Goal: Task Accomplishment & Management: Use online tool/utility

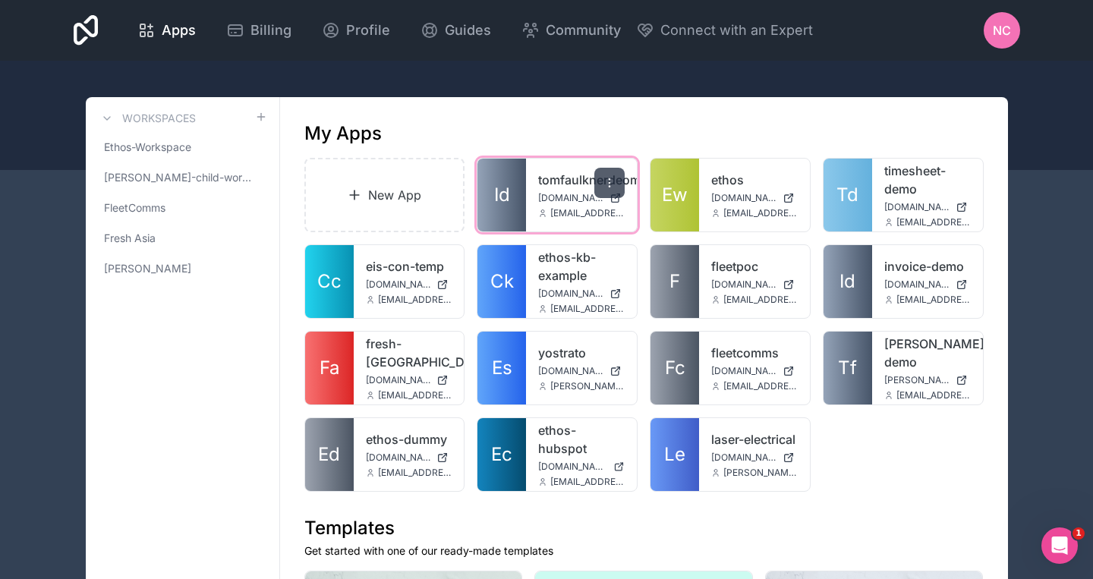
click at [611, 191] on div at bounding box center [610, 183] width 30 height 30
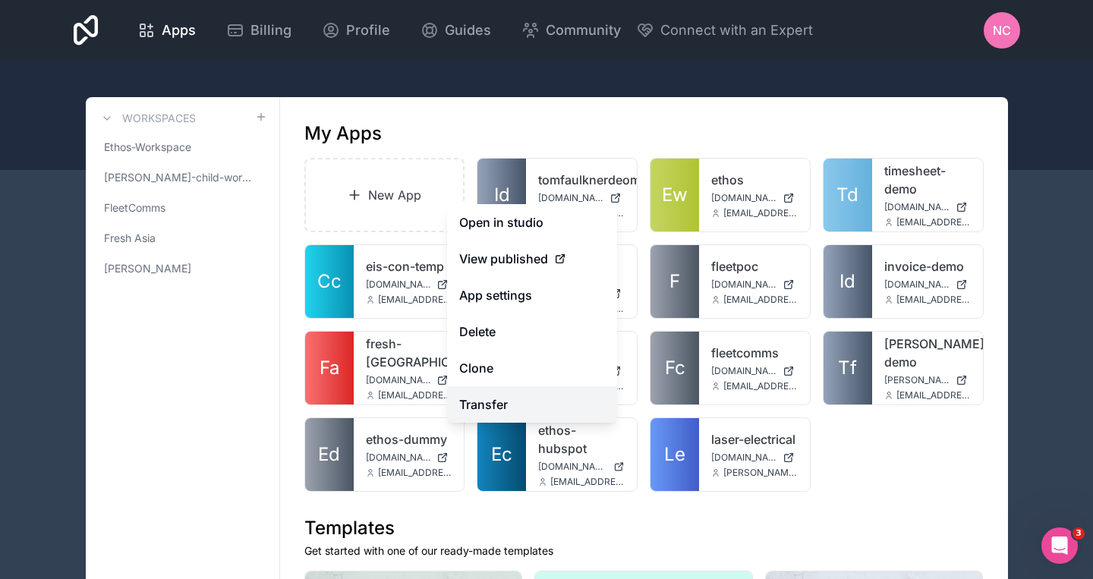
click at [498, 405] on link "Transfer" at bounding box center [532, 404] width 170 height 36
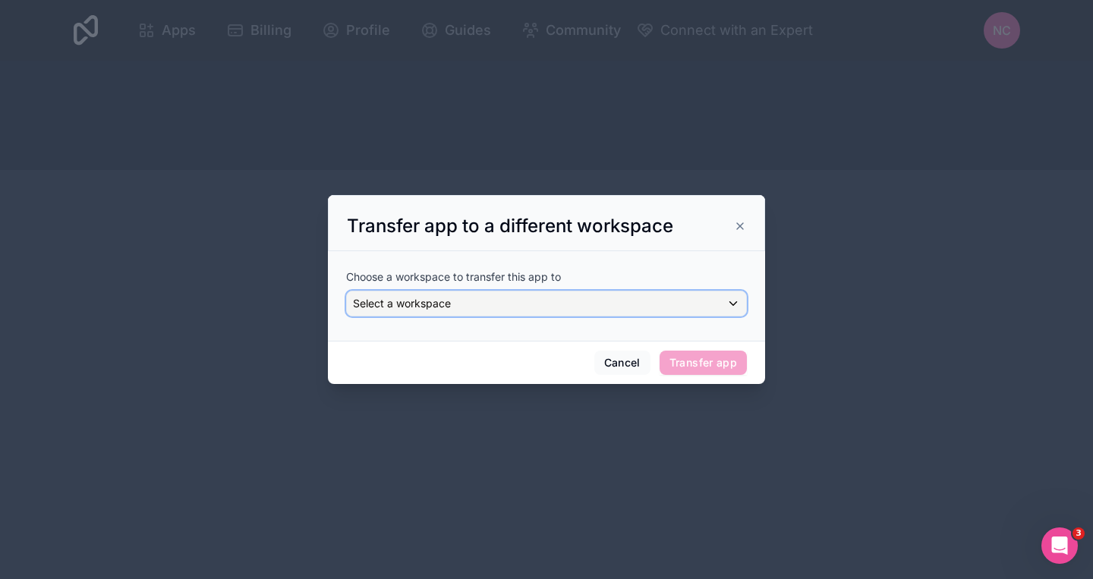
click at [481, 303] on div "Select a workspace" at bounding box center [546, 304] width 399 height 24
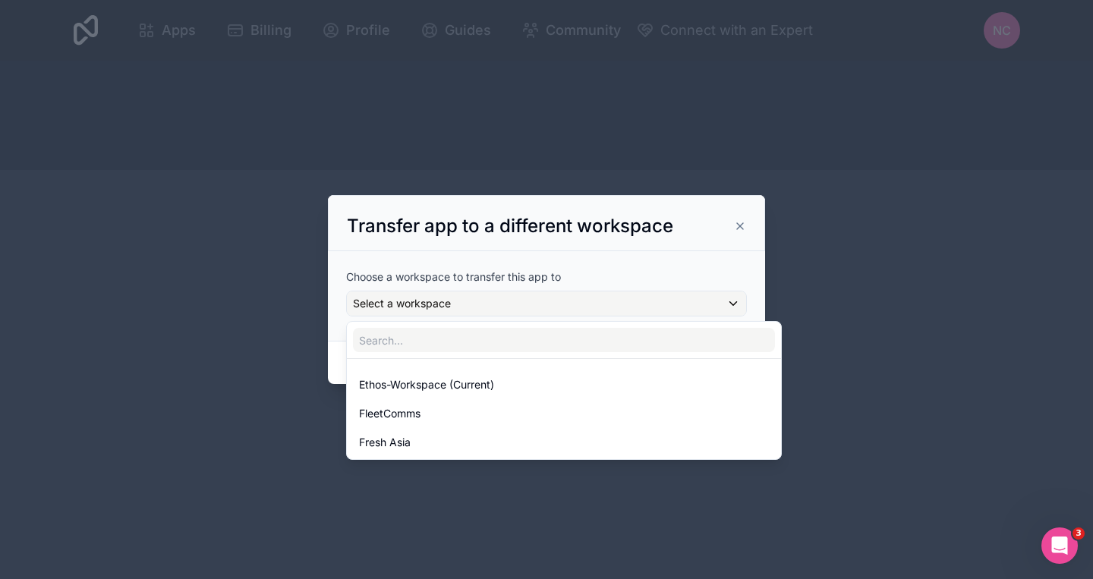
click at [481, 304] on div at bounding box center [546, 289] width 437 height 189
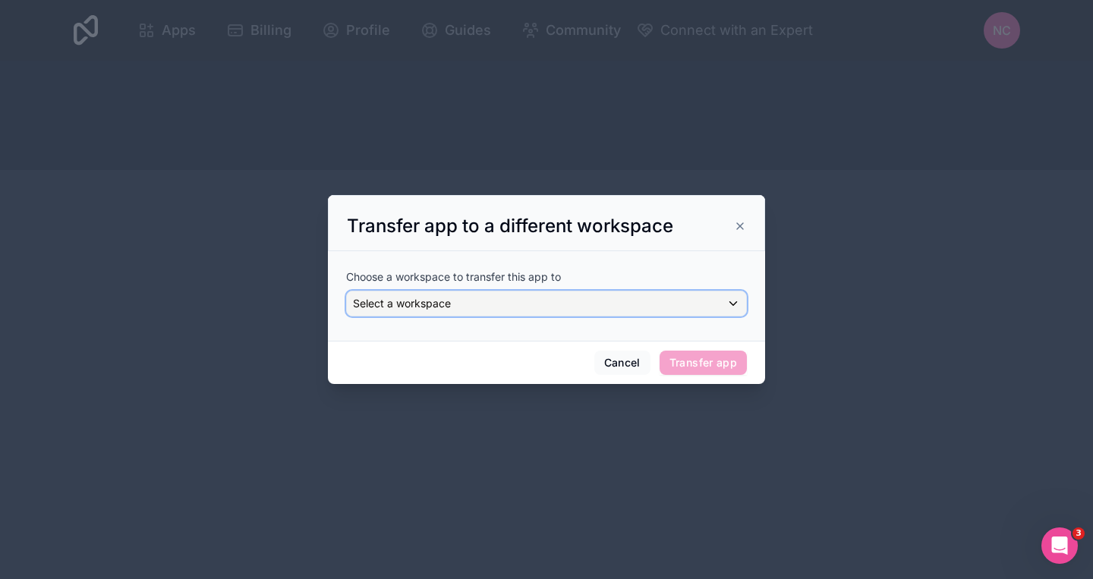
click at [573, 315] on div "Select a workspace" at bounding box center [546, 304] width 399 height 24
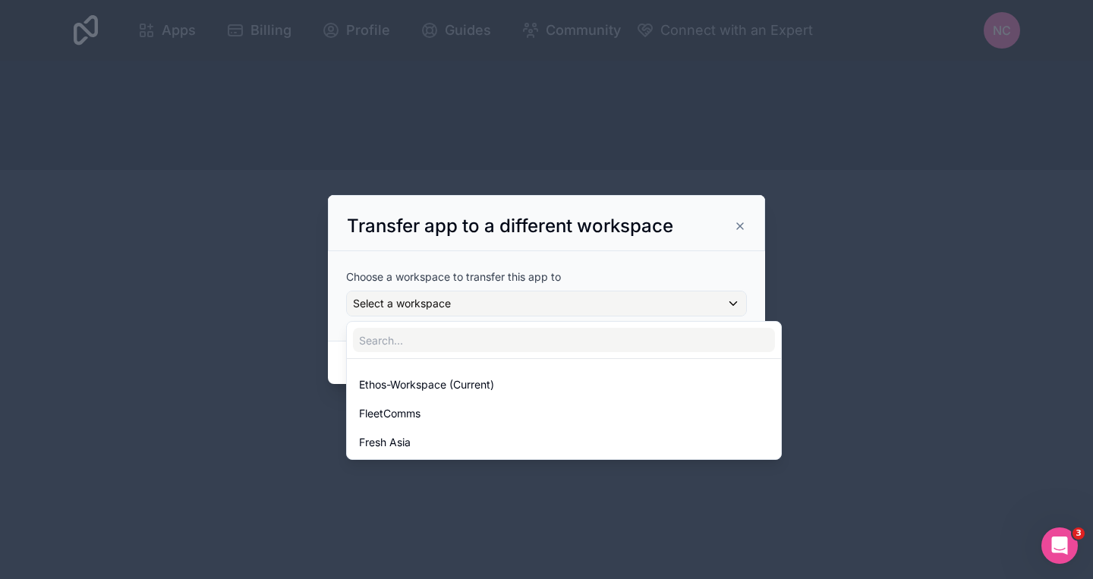
click at [563, 297] on div at bounding box center [546, 289] width 437 height 189
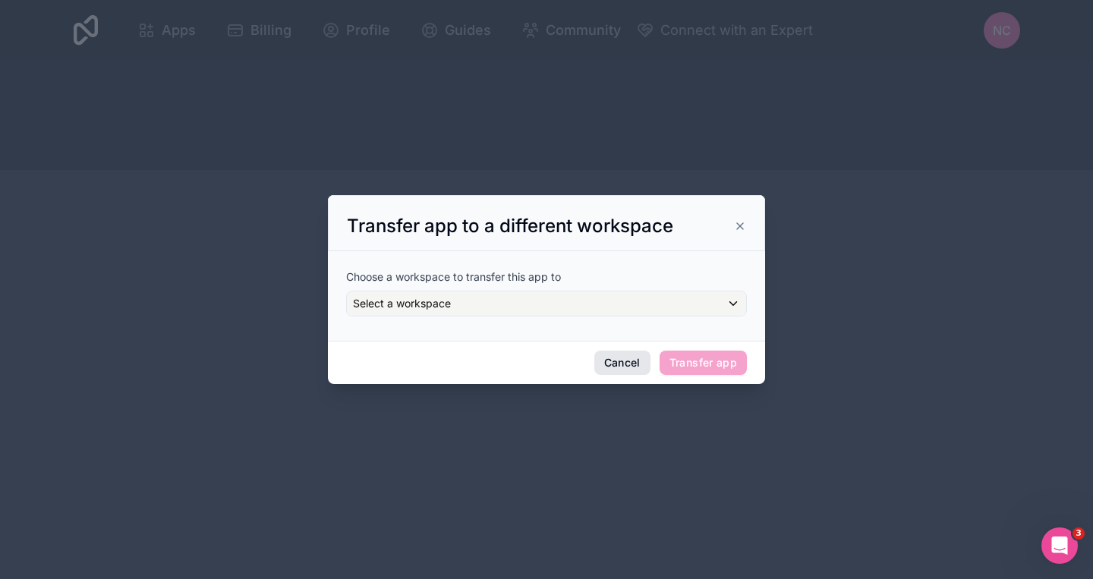
click at [610, 364] on button "Cancel" at bounding box center [623, 363] width 56 height 24
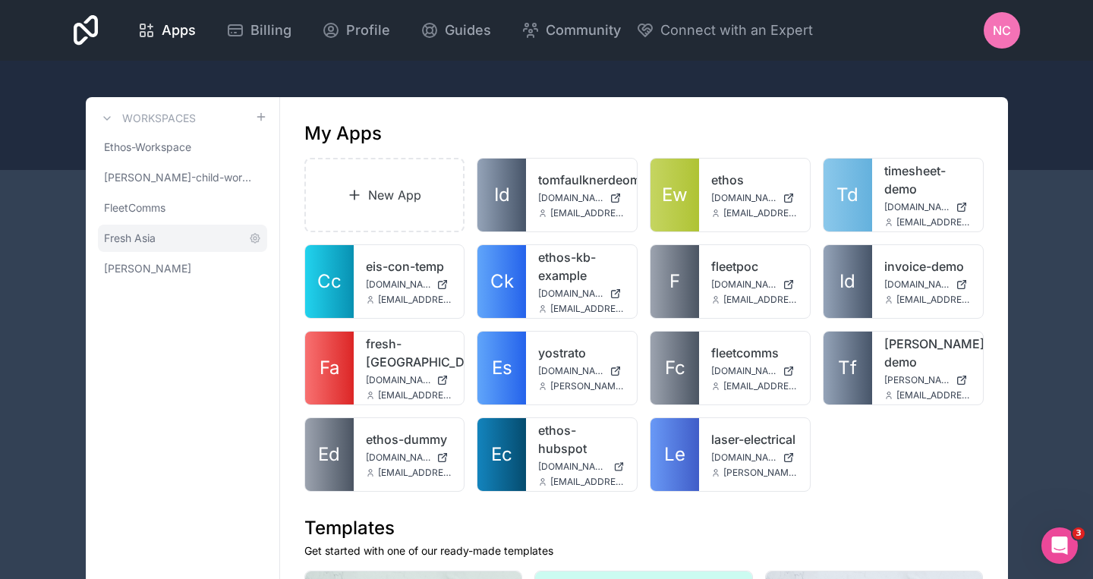
click at [160, 240] on link "Fresh Asia" at bounding box center [182, 238] width 169 height 27
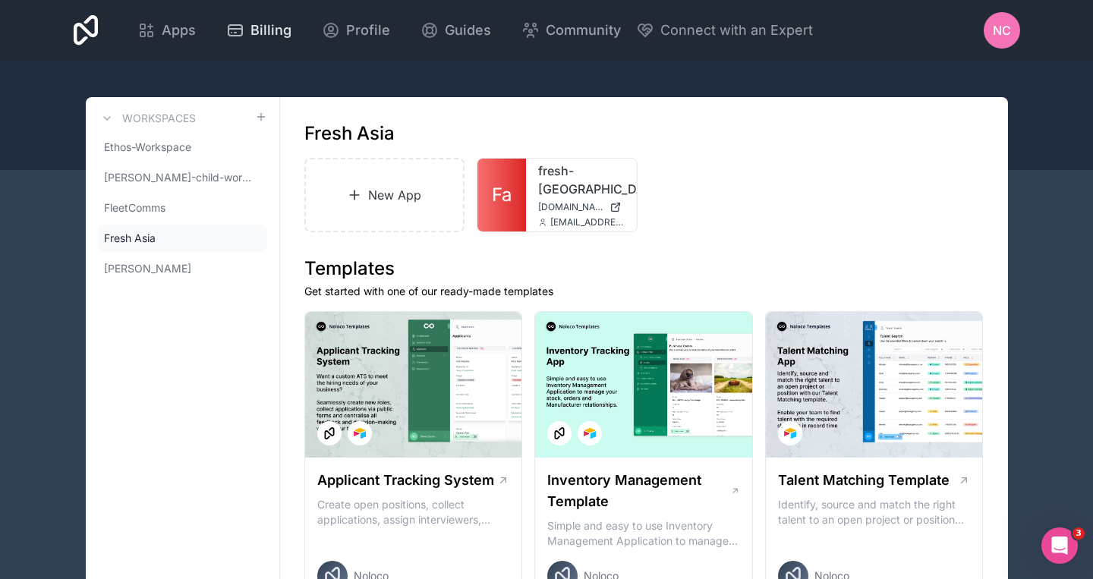
click at [292, 31] on span "Billing" at bounding box center [271, 30] width 41 height 21
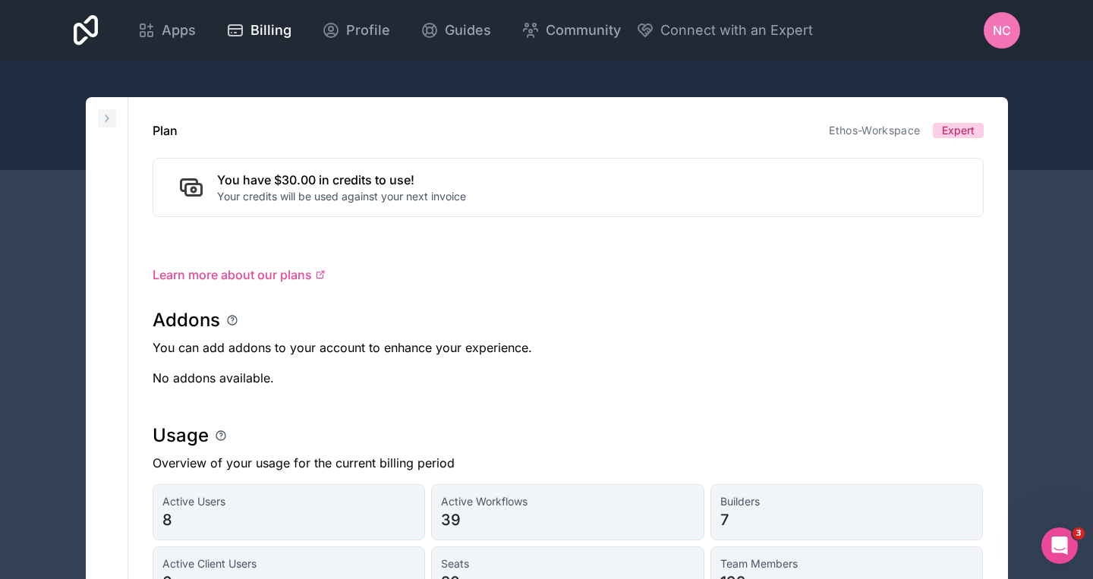
click at [110, 121] on icon at bounding box center [107, 118] width 12 height 12
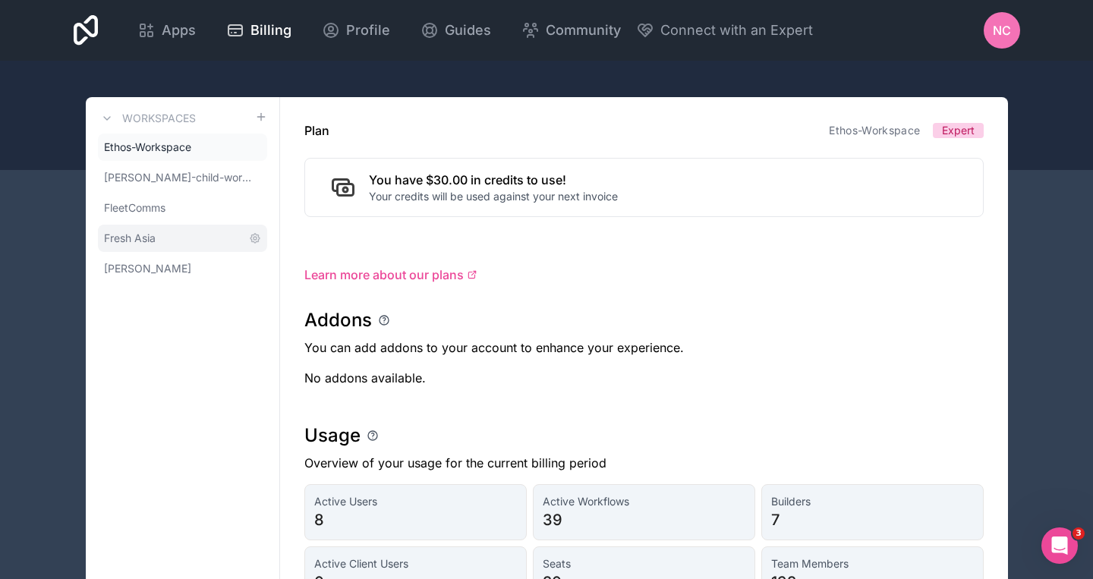
click at [130, 250] on link "Fresh Asia" at bounding box center [182, 238] width 169 height 27
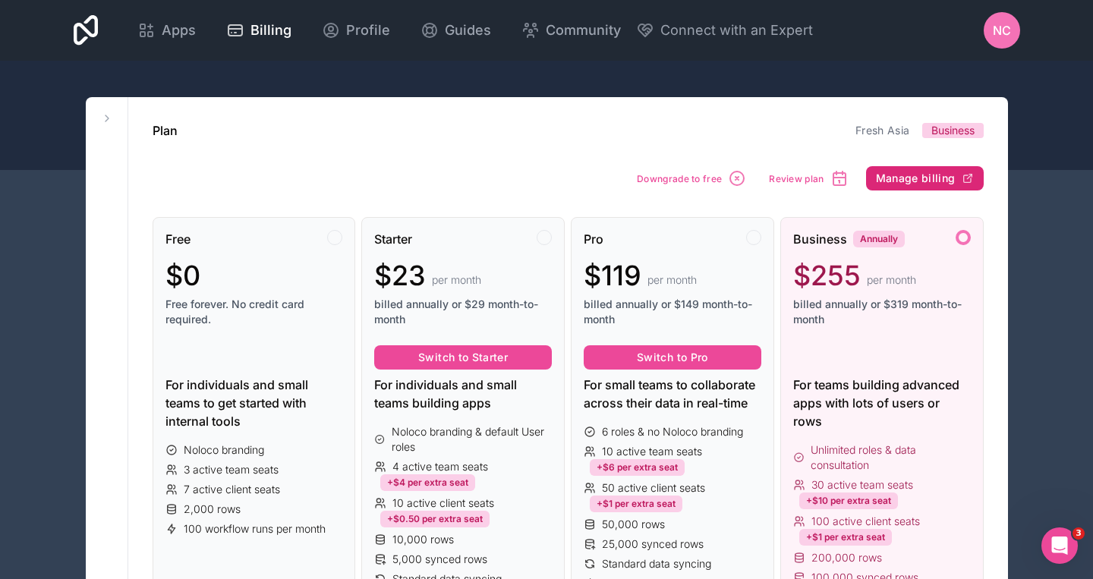
click at [906, 182] on span "Manage billing" at bounding box center [916, 179] width 80 height 14
click at [106, 121] on icon at bounding box center [107, 118] width 12 height 12
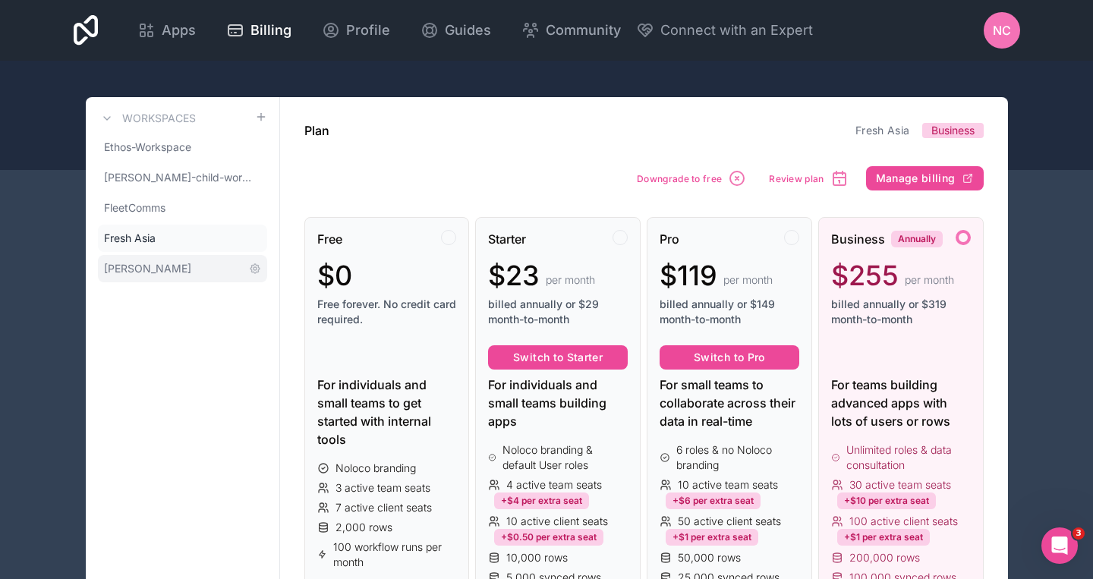
click at [156, 263] on span "[PERSON_NAME]" at bounding box center [147, 268] width 87 height 15
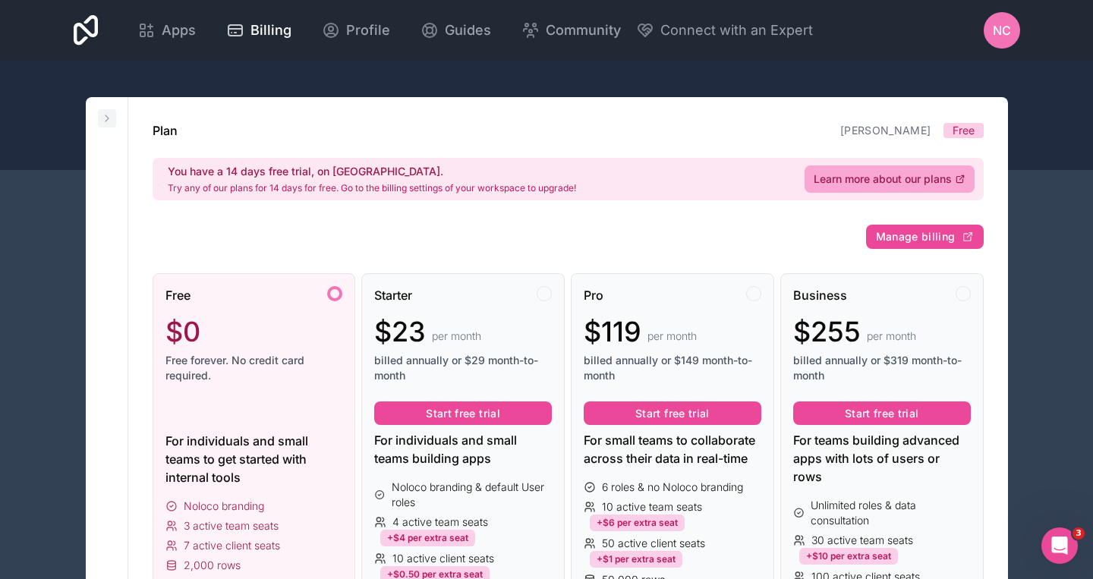
click at [103, 121] on icon at bounding box center [107, 118] width 12 height 12
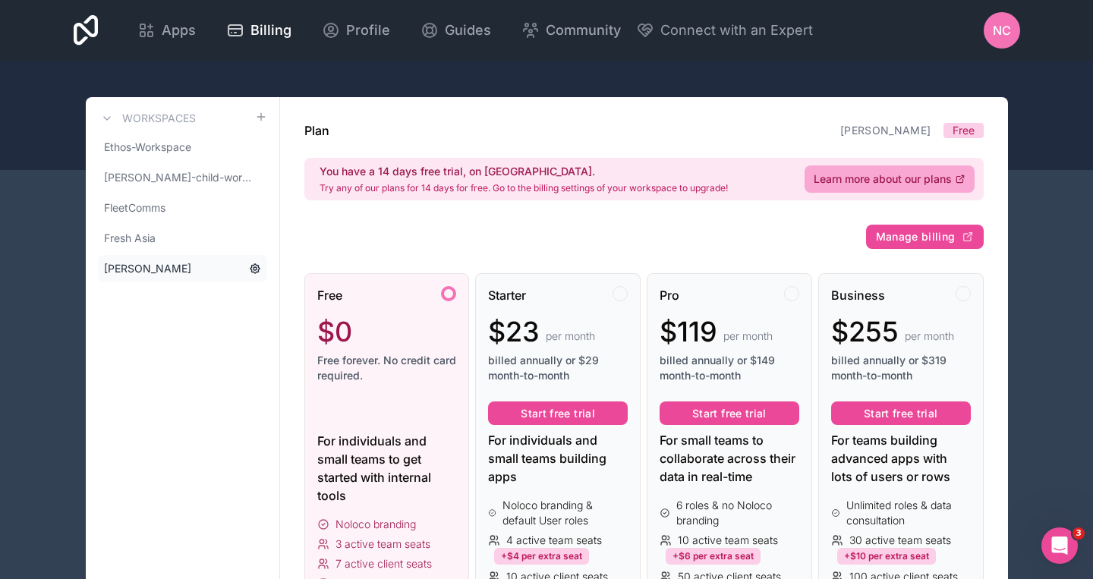
click at [257, 270] on icon at bounding box center [255, 269] width 12 height 12
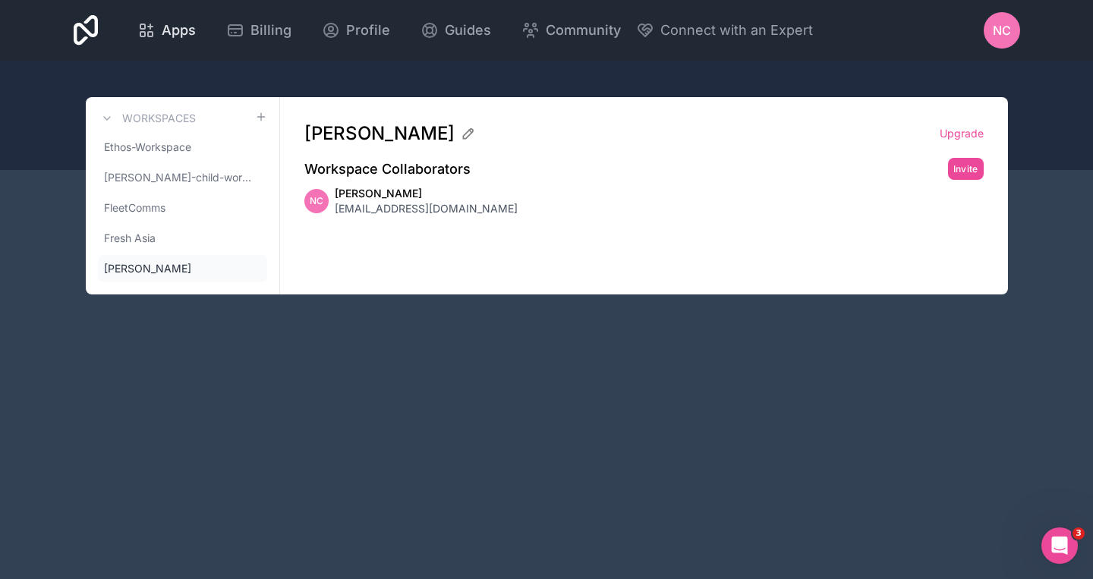
click at [196, 38] on span "Apps" at bounding box center [179, 30] width 34 height 21
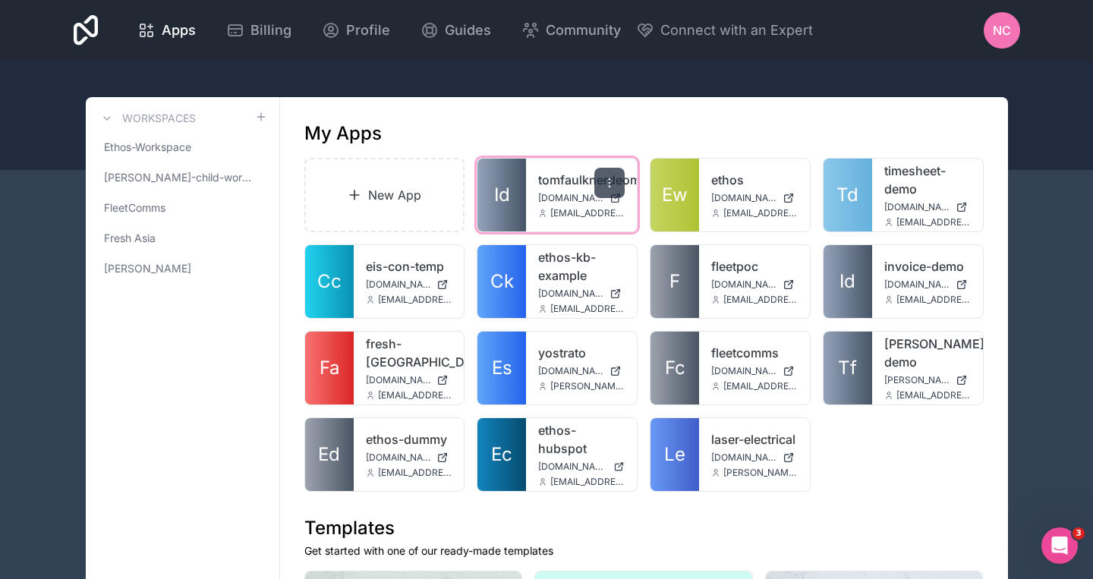
click at [601, 183] on div at bounding box center [610, 183] width 30 height 30
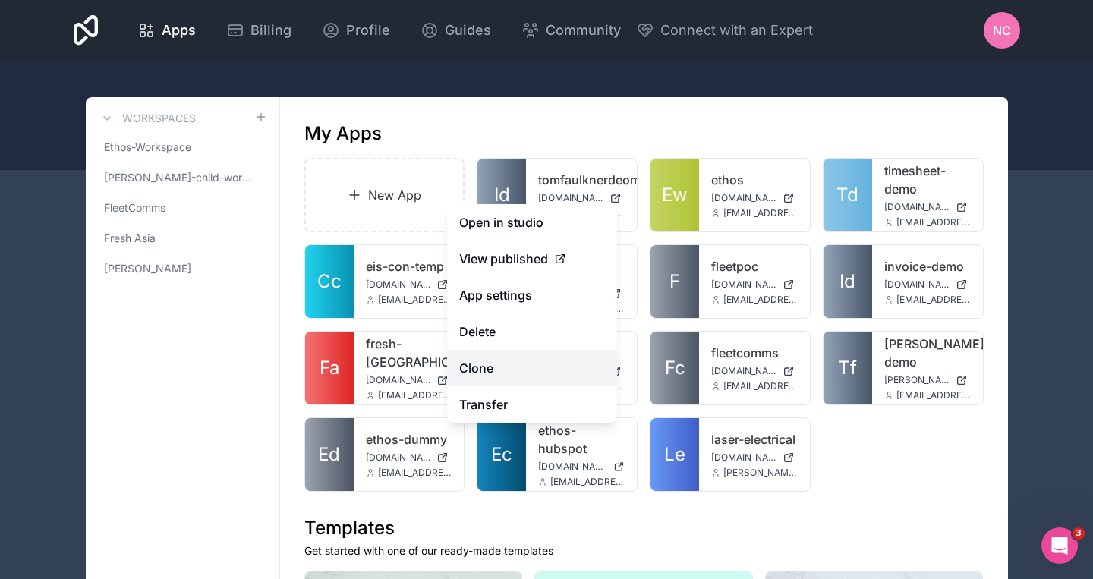
click at [491, 373] on link "Clone" at bounding box center [532, 368] width 170 height 36
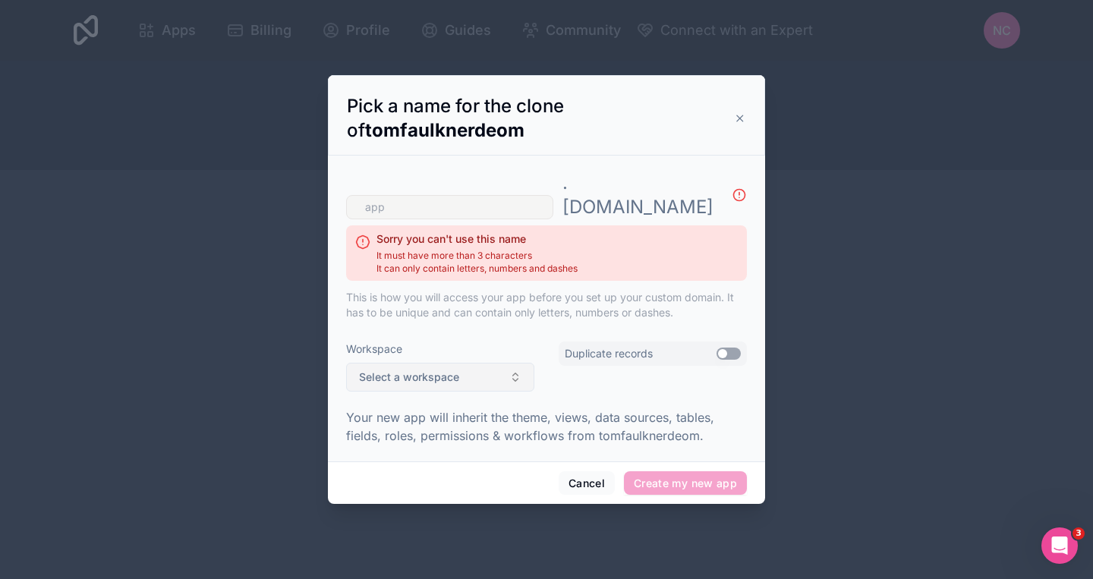
click at [450, 370] on span "Select a workspace" at bounding box center [409, 377] width 100 height 15
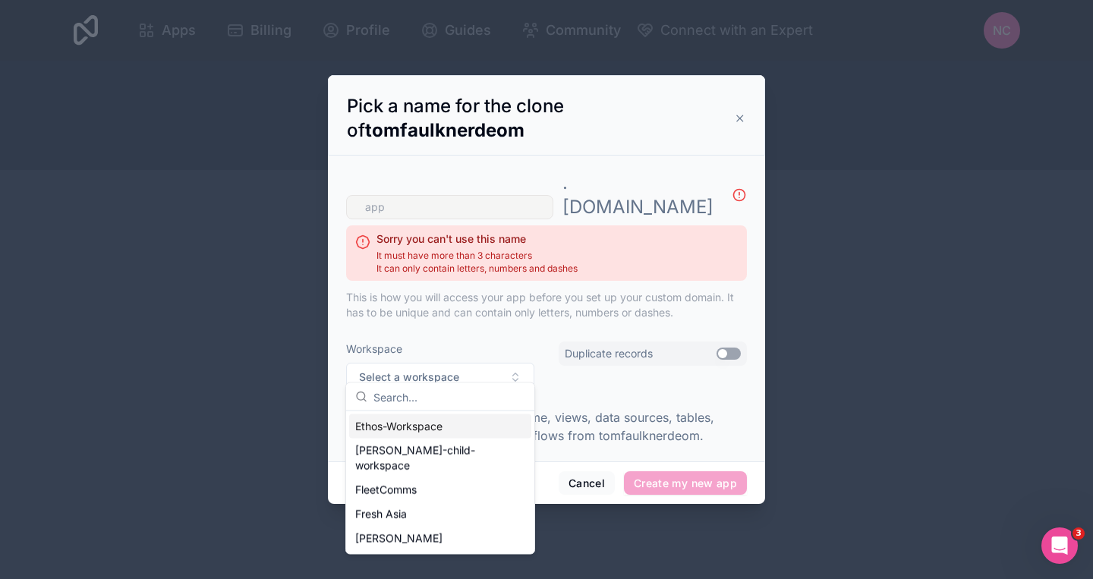
click at [451, 311] on div ". noloco.co Sorry you can't use this name It must have more than 3 characters I…" at bounding box center [546, 246] width 401 height 168
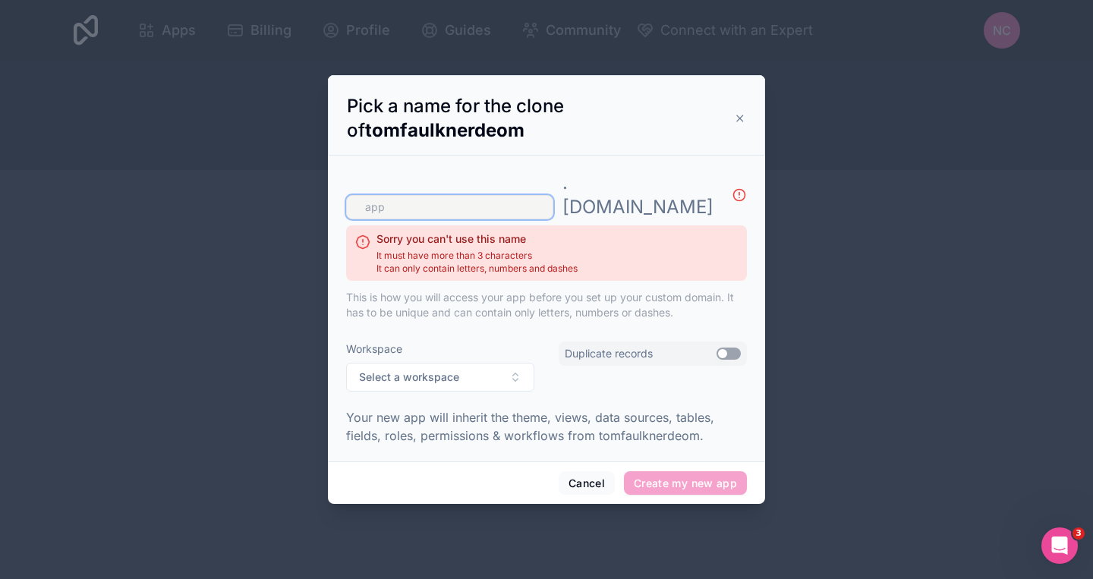
click at [437, 199] on input "text" at bounding box center [449, 207] width 207 height 24
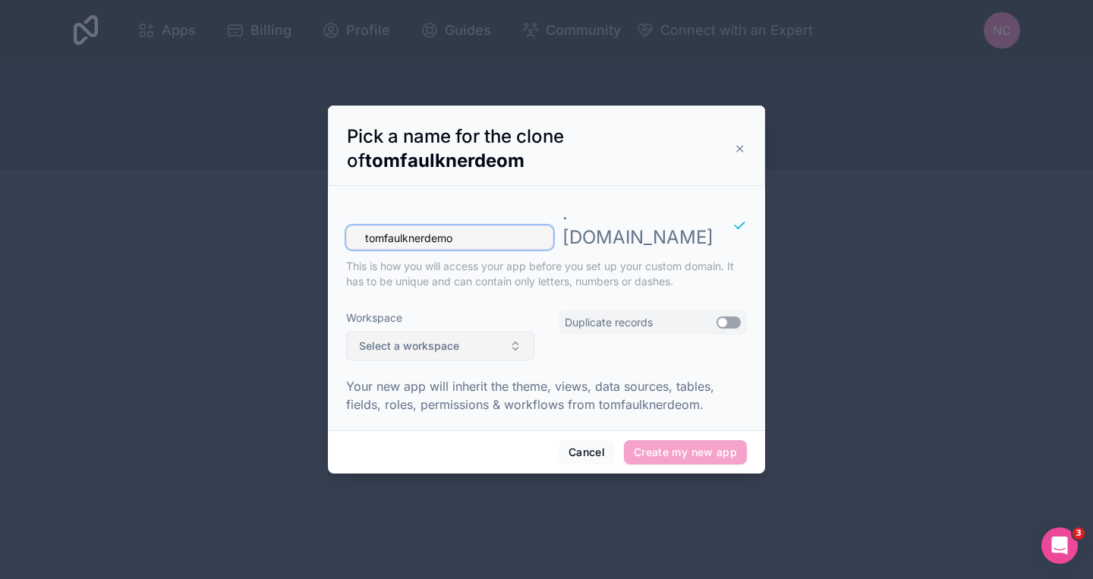
type input "tomfaulknerdemo"
click at [440, 339] on span "Select a workspace" at bounding box center [409, 346] width 100 height 15
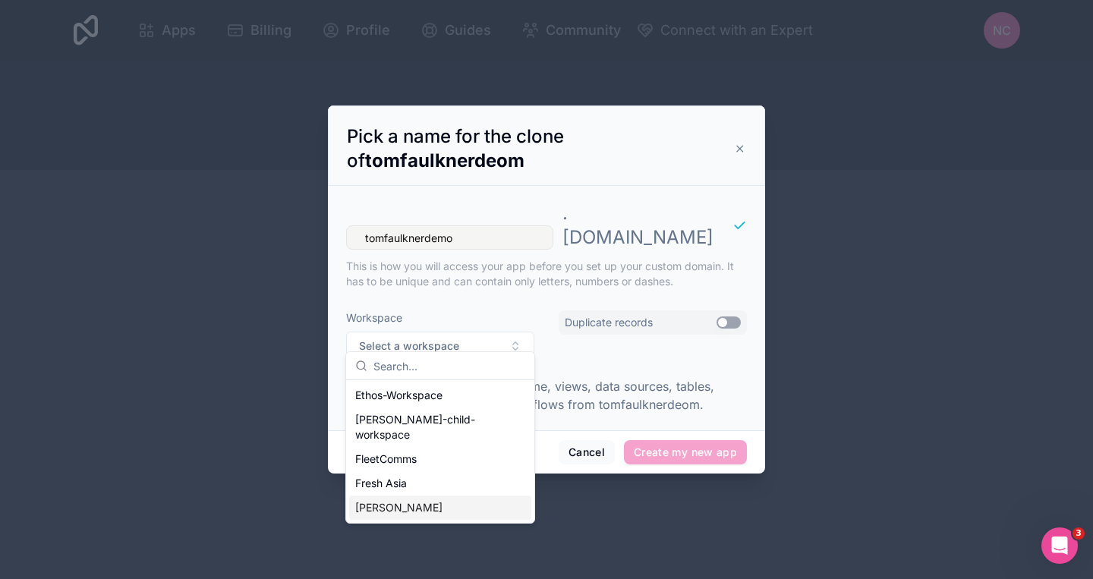
click at [398, 497] on div "[PERSON_NAME]" at bounding box center [440, 508] width 182 height 24
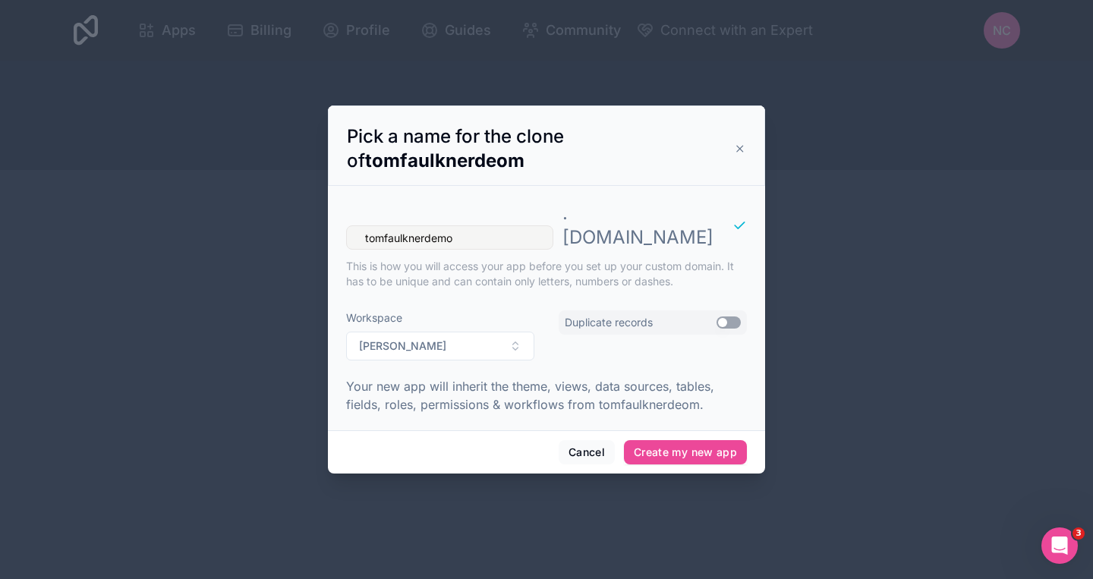
click at [727, 317] on button "Use setting" at bounding box center [729, 323] width 24 height 12
click at [655, 440] on button "Create my new app" at bounding box center [685, 452] width 123 height 24
